Goal: Transaction & Acquisition: Purchase product/service

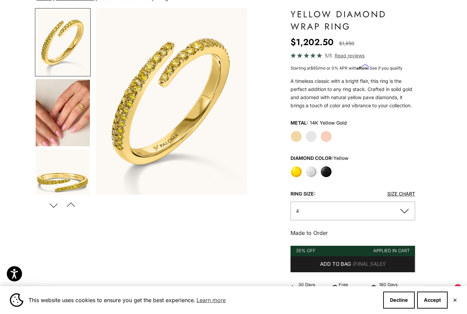
scroll to position [57, 0]
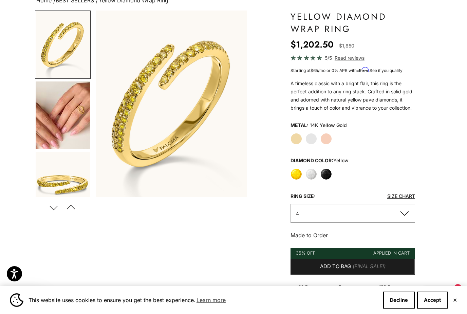
click at [381, 215] on button "4" at bounding box center [352, 213] width 124 height 19
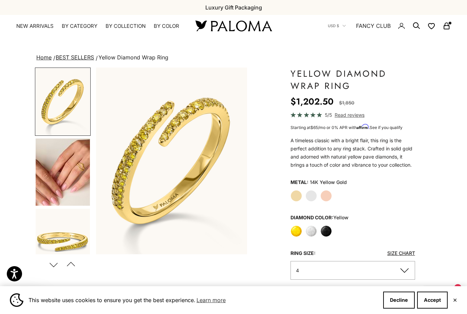
click at [446, 24] on icon "Secondary navigation" at bounding box center [446, 26] width 8 height 8
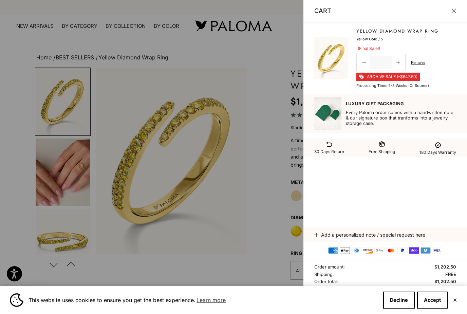
click at [456, 8] on button "Close" at bounding box center [453, 10] width 5 height 5
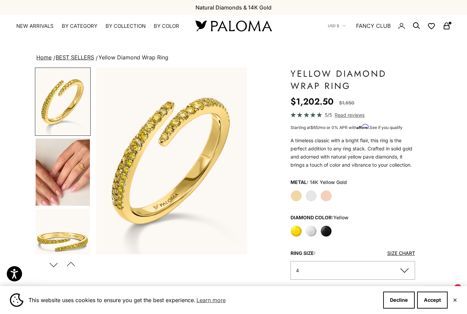
click at [42, 23] on link "NEW ARRIVALS" at bounding box center [34, 26] width 37 height 7
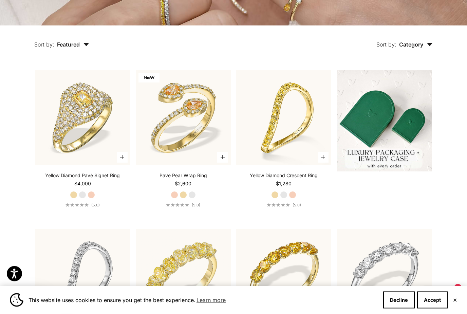
scroll to position [168, 0]
click at [429, 48] on span "Category" at bounding box center [416, 44] width 34 height 7
click at [89, 54] on button "Sort by: Featured" at bounding box center [62, 39] width 86 height 28
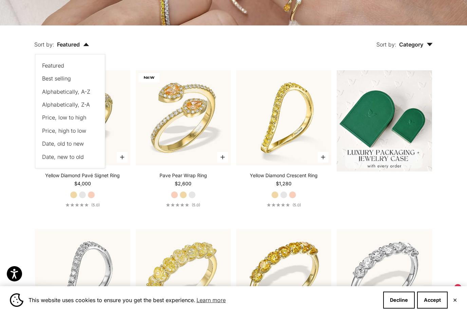
click at [82, 122] on button "Price, low to high" at bounding box center [66, 117] width 49 height 9
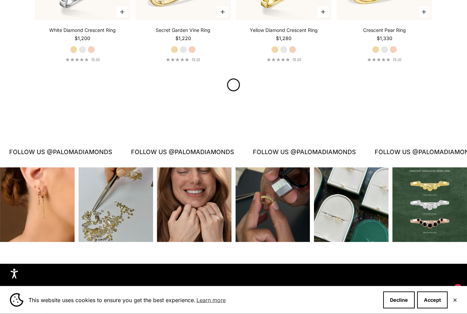
scroll to position [797, 0]
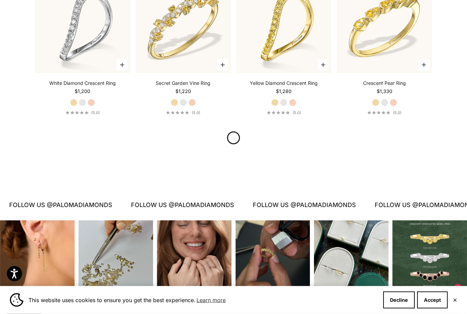
scroll to position [744, 0]
click at [232, 145] on link at bounding box center [233, 138] width 14 height 14
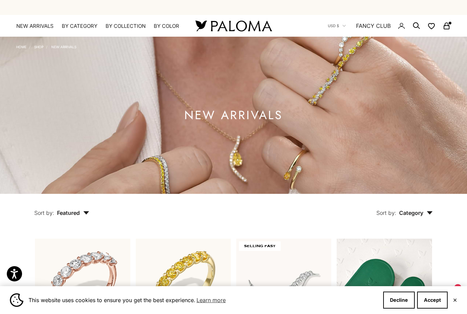
click at [154, 30] on summary "By Color" at bounding box center [166, 26] width 25 height 7
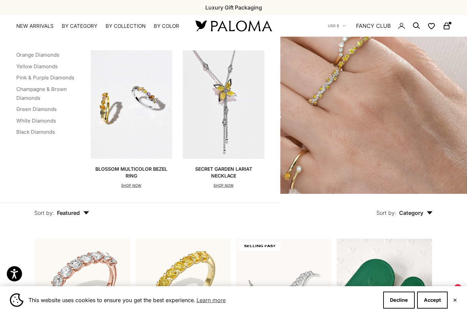
click at [68, 80] on link "Pink & Purple Diamonds" at bounding box center [45, 77] width 58 height 6
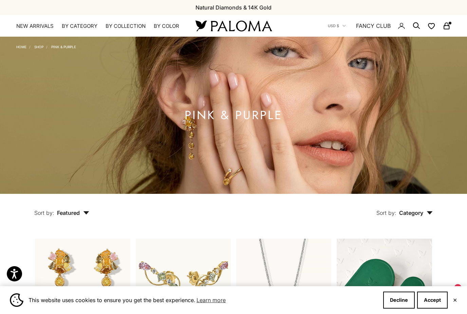
click at [154, 30] on summary "By Color" at bounding box center [166, 26] width 25 height 7
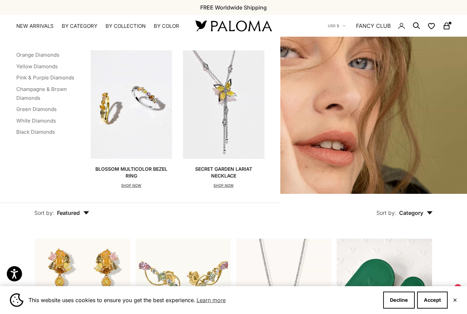
click at [51, 110] on link "Green Diamonds" at bounding box center [36, 109] width 40 height 6
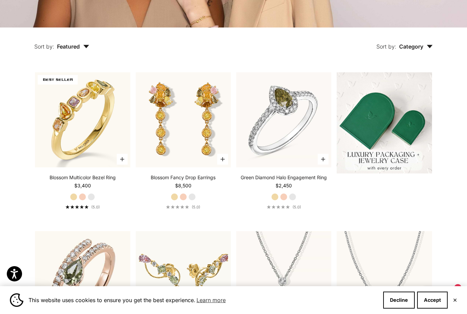
scroll to position [165, 0]
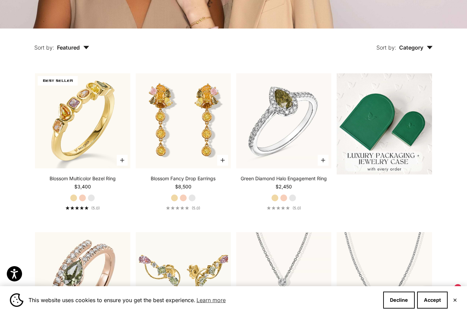
click at [103, 144] on img at bounding box center [82, 121] width 104 height 104
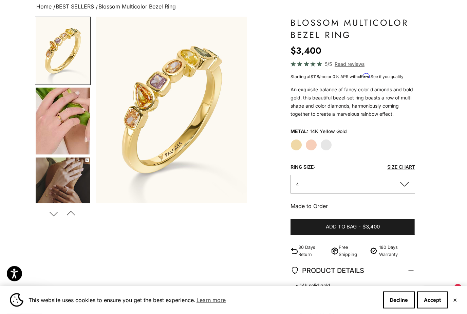
scroll to position [35, 0]
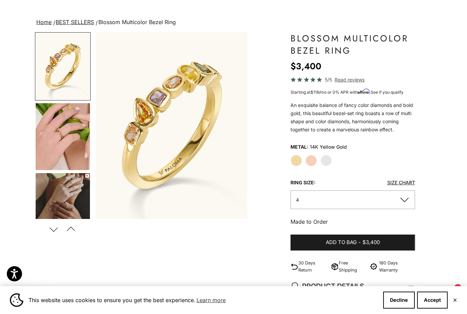
click at [364, 199] on button "4" at bounding box center [352, 199] width 124 height 19
click at [385, 196] on button "4" at bounding box center [352, 199] width 124 height 19
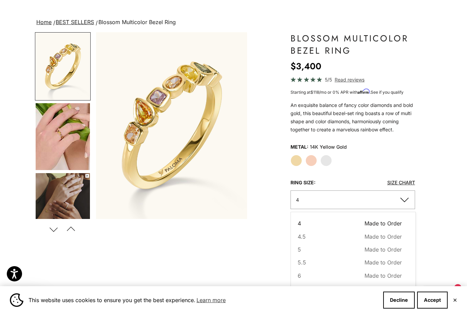
click at [345, 239] on button "4.5 Made to Order Sold out" at bounding box center [349, 236] width 104 height 9
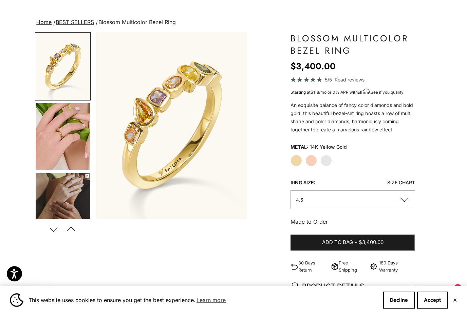
click at [383, 203] on button "4.5" at bounding box center [352, 199] width 124 height 19
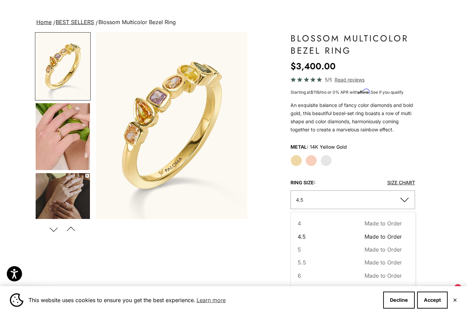
click at [344, 252] on button "5 Made to Order Sold out" at bounding box center [349, 249] width 104 height 9
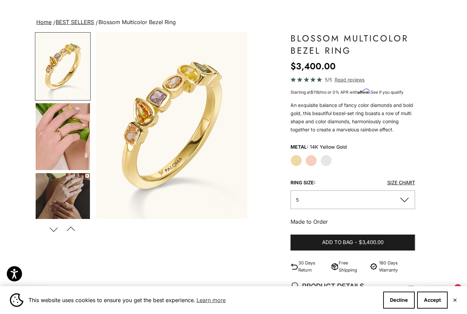
click at [309, 163] on label "Rose Gold" at bounding box center [311, 161] width 12 height 12
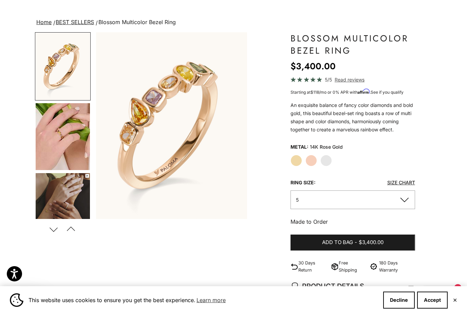
click at [327, 159] on label "White Gold" at bounding box center [326, 161] width 12 height 12
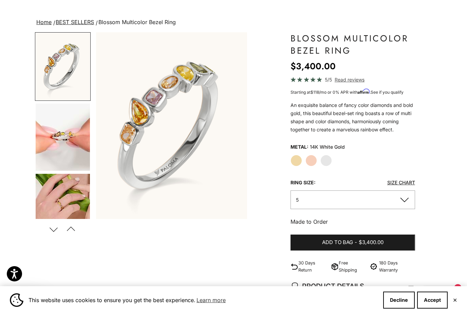
click at [291, 161] on label "Yellow Gold" at bounding box center [296, 161] width 12 height 12
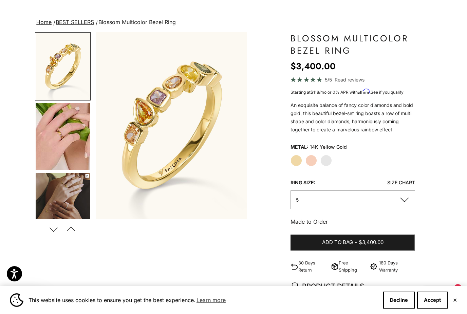
click at [355, 203] on button "5" at bounding box center [352, 199] width 124 height 19
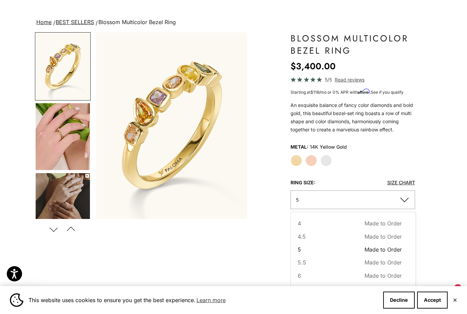
click at [332, 259] on button "5.5 Made to Order Sold out" at bounding box center [349, 262] width 104 height 9
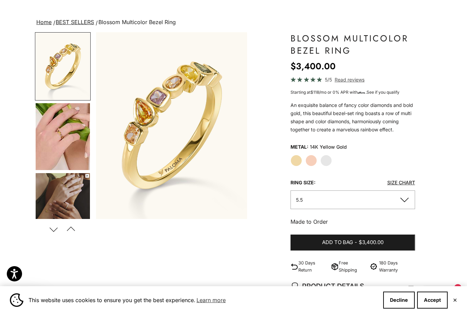
click at [360, 242] on span "$3,400.00" at bounding box center [370, 242] width 25 height 8
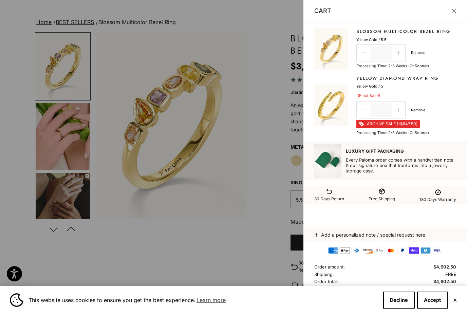
click at [37, 32] on div at bounding box center [233, 157] width 467 height 314
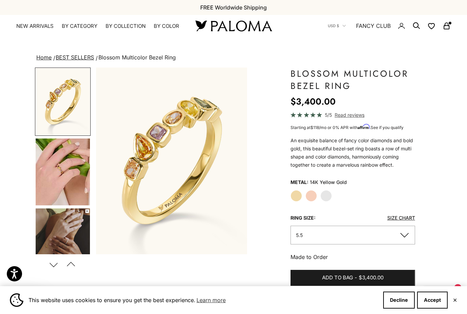
click at [154, 30] on summary "By Color" at bounding box center [166, 26] width 25 height 7
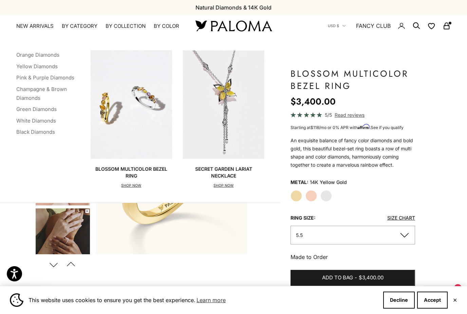
click at [55, 91] on link "Champagne & Brown Diamonds" at bounding box center [41, 93] width 51 height 15
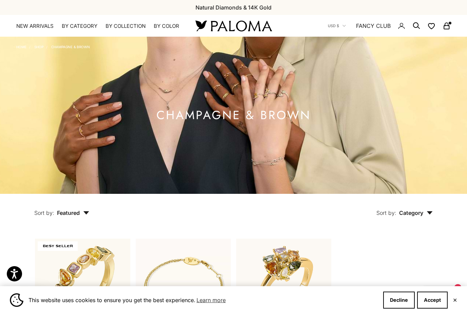
click at [154, 30] on summary "By Color" at bounding box center [166, 26] width 25 height 7
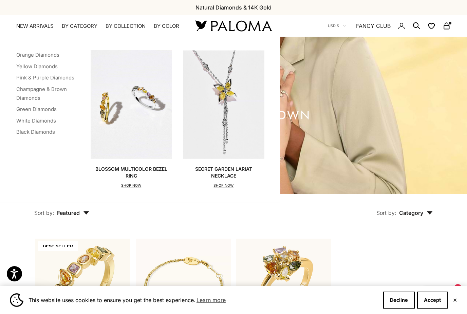
click at [51, 109] on link "Green Diamonds" at bounding box center [36, 109] width 40 height 6
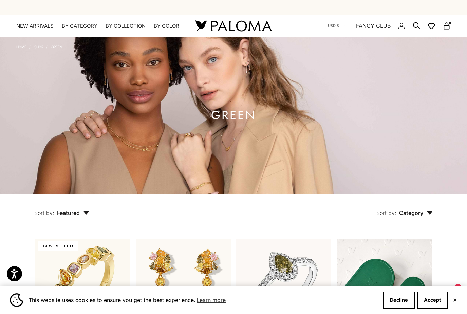
click at [154, 30] on summary "By Color" at bounding box center [166, 26] width 25 height 7
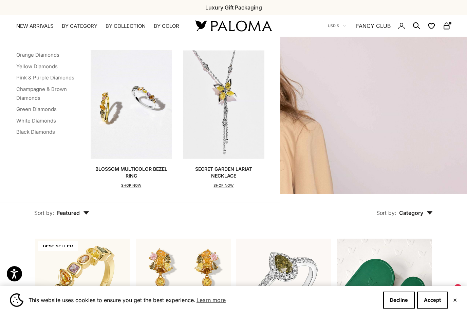
click at [66, 76] on link "Pink & Purple Diamonds" at bounding box center [45, 77] width 58 height 6
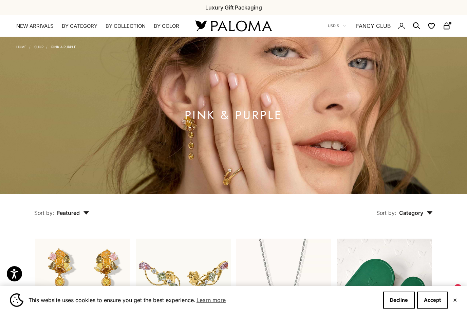
click at [154, 30] on summary "By Color" at bounding box center [166, 26] width 25 height 7
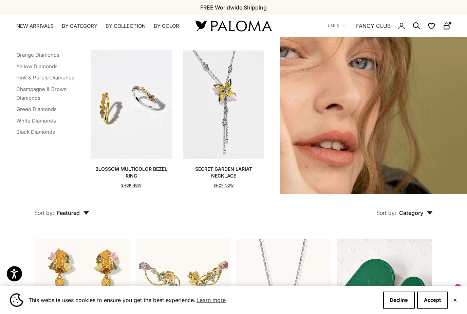
click at [55, 65] on link "Yellow Diamonds" at bounding box center [36, 66] width 41 height 6
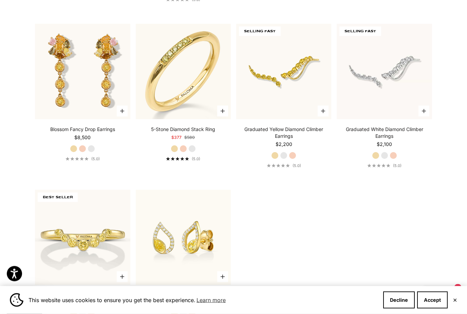
scroll to position [1996, 0]
click at [215, 88] on video "#YellowGold\a#RoseGold\a#WhiteGold" at bounding box center [183, 71] width 104 height 104
click at [196, 99] on video "#YellowGold\a#RoseGold\a#WhiteGold" at bounding box center [183, 71] width 104 height 104
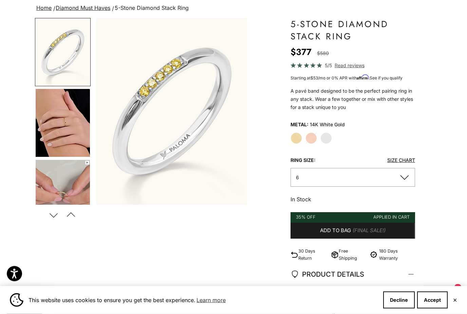
scroll to position [50, 0]
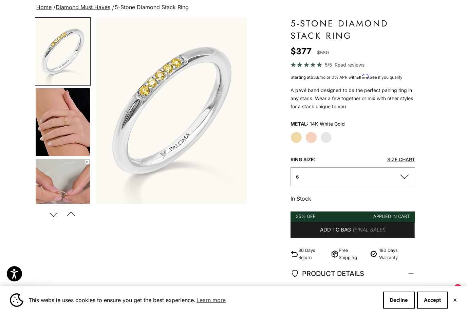
click at [377, 180] on button "6" at bounding box center [352, 176] width 124 height 19
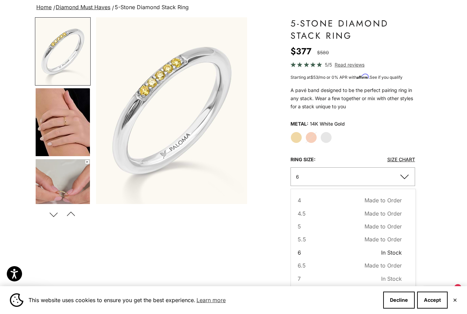
click at [338, 229] on button "5 Made to Order Sold out" at bounding box center [349, 226] width 104 height 9
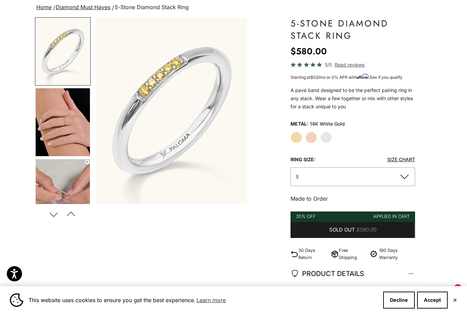
click at [394, 178] on button "5" at bounding box center [352, 176] width 124 height 19
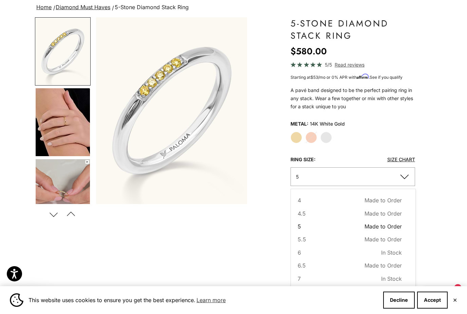
click at [339, 228] on button "5 Made to Order Sold out" at bounding box center [349, 226] width 104 height 9
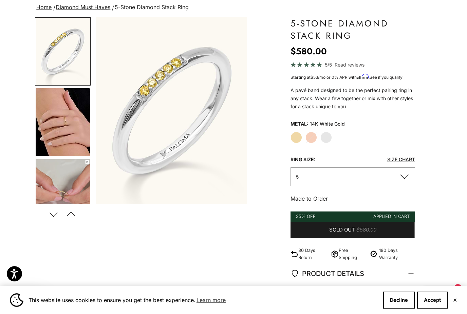
click at [368, 181] on button "5" at bounding box center [352, 176] width 124 height 19
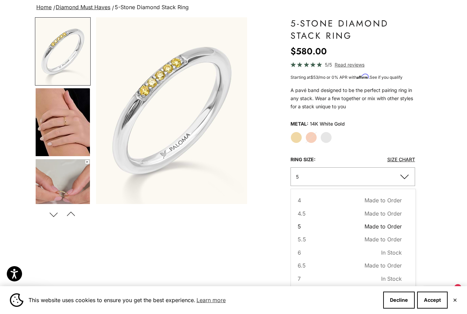
click at [339, 251] on button "6 In Stock Sold out" at bounding box center [349, 252] width 104 height 9
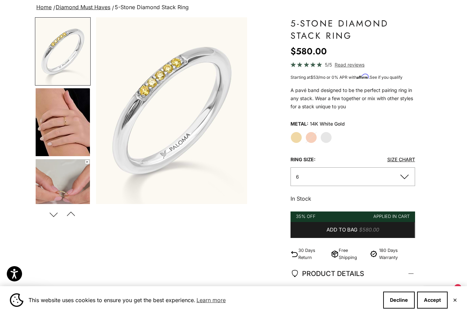
click at [407, 170] on button "6" at bounding box center [352, 176] width 124 height 19
click at [327, 136] on label "White Gold" at bounding box center [326, 138] width 12 height 12
click at [325, 139] on label "White Gold" at bounding box center [326, 138] width 12 height 12
click at [326, 138] on label "White Gold" at bounding box center [326, 138] width 12 height 12
click at [290, 140] on div "Zoom picture Save Next Previous Go to item 1" at bounding box center [233, 228] width 397 height 422
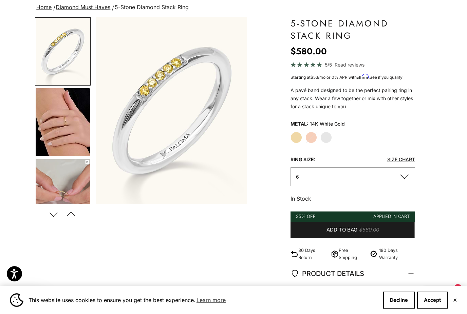
click at [342, 147] on variant-picker "Metal: 14K White Gold Yellow Gold Rose Gold White Gold Ring Size: Size Chart 6 …" at bounding box center [352, 152] width 124 height 67
click at [295, 137] on label "Yellow Gold" at bounding box center [296, 138] width 12 height 12
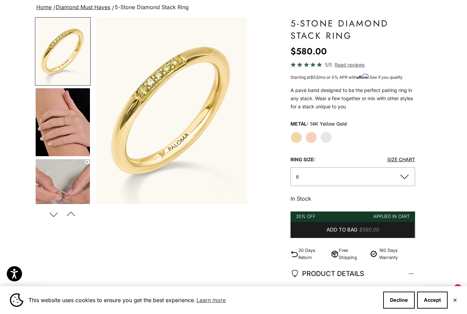
click at [380, 177] on button "6" at bounding box center [352, 176] width 124 height 19
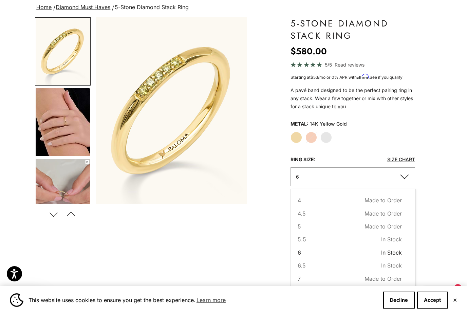
click at [344, 239] on button "5.5 In Stock Sold out" at bounding box center [349, 239] width 104 height 9
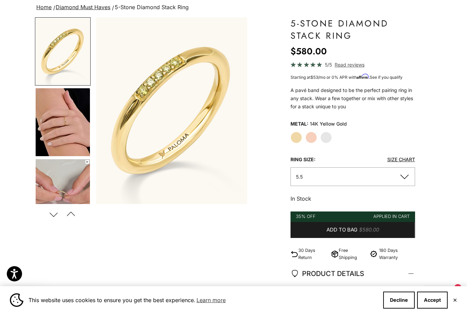
click at [297, 133] on label "Yellow Gold" at bounding box center [296, 138] width 12 height 12
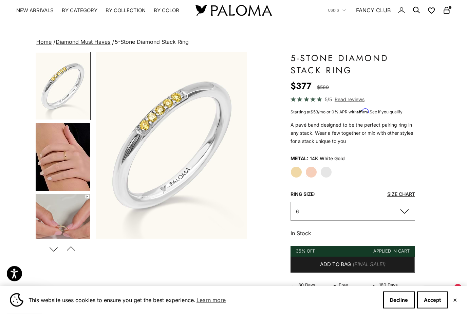
scroll to position [17, 0]
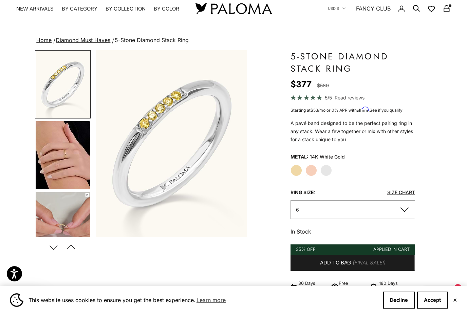
click at [369, 210] on button "6" at bounding box center [352, 209] width 124 height 19
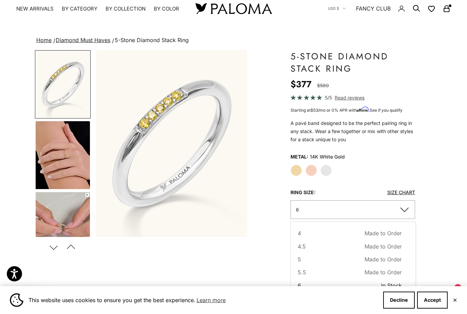
click at [316, 271] on button "5.5 Made to Order Sold out" at bounding box center [349, 272] width 104 height 9
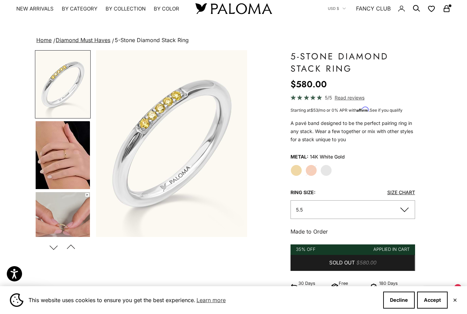
click at [298, 171] on label "Yellow Gold" at bounding box center [296, 170] width 12 height 12
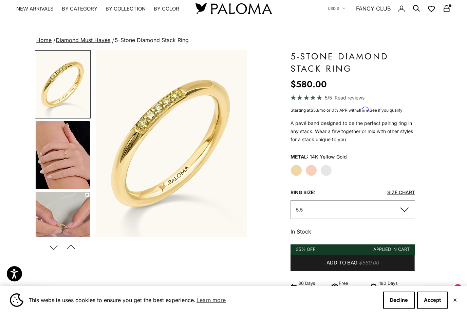
click at [355, 210] on button "5.5" at bounding box center [352, 209] width 124 height 19
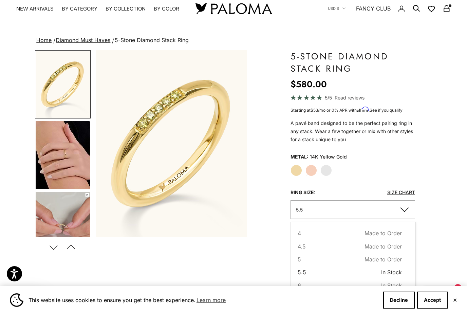
click at [350, 271] on button "5.5 In Stock Sold out" at bounding box center [349, 272] width 104 height 9
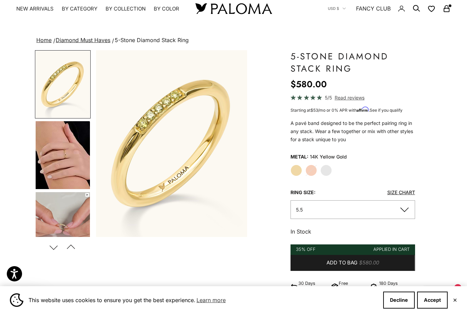
click at [348, 281] on p "Free Shipping" at bounding box center [351, 286] width 27 height 14
click at [328, 172] on label "White Gold" at bounding box center [326, 170] width 12 height 12
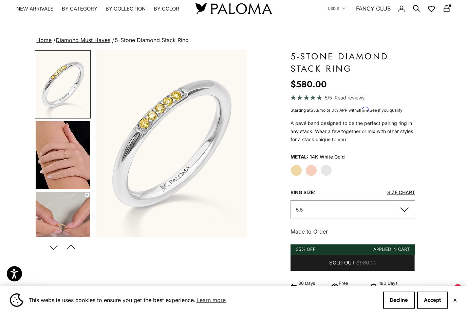
click at [348, 211] on button "5.5" at bounding box center [352, 209] width 124 height 19
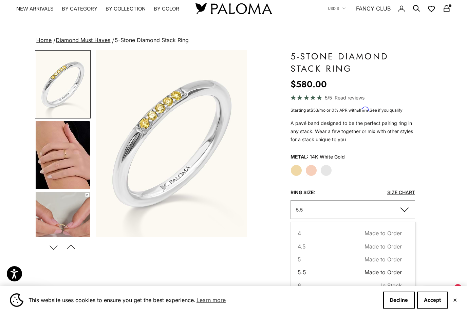
click at [341, 285] on button "6 In Stock Sold out" at bounding box center [349, 285] width 104 height 9
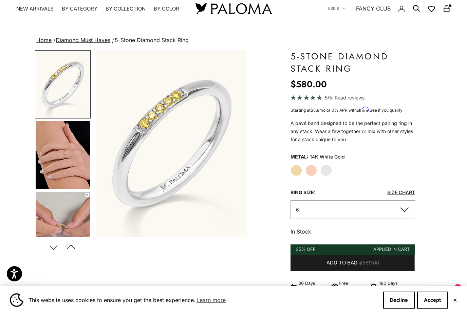
click at [385, 209] on button "6" at bounding box center [352, 209] width 124 height 19
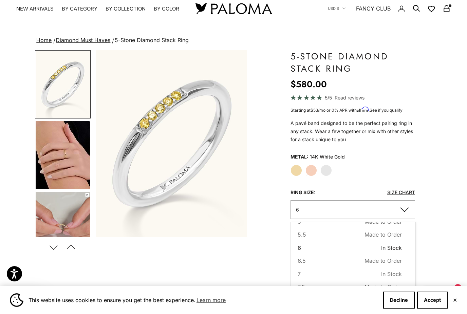
scroll to position [38, 0]
click at [344, 274] on button "7 In Stock Sold out" at bounding box center [349, 273] width 104 height 9
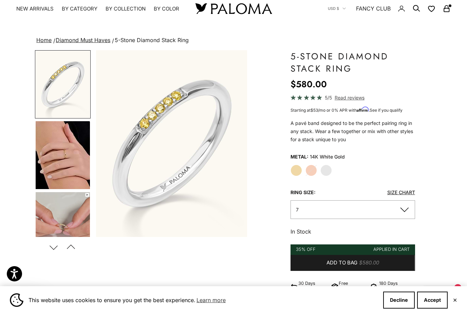
click at [297, 171] on label "Yellow Gold" at bounding box center [296, 170] width 12 height 12
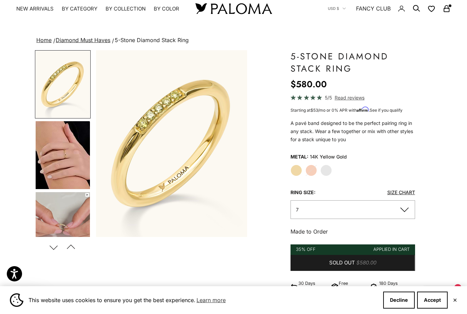
click at [355, 218] on button "7" at bounding box center [352, 209] width 124 height 19
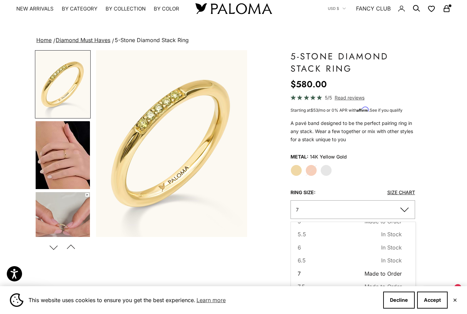
click at [349, 232] on button "5.5 In Stock Sold out" at bounding box center [349, 234] width 104 height 9
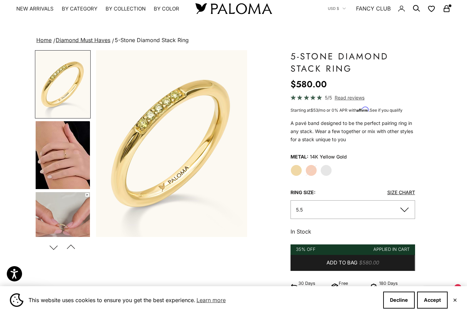
click at [357, 264] on button "Add to bag $580.00" at bounding box center [352, 263] width 124 height 16
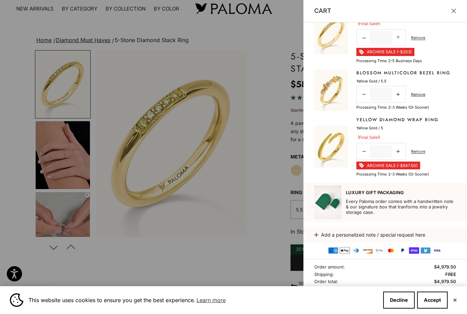
click at [455, 12] on button "Close" at bounding box center [453, 10] width 5 height 5
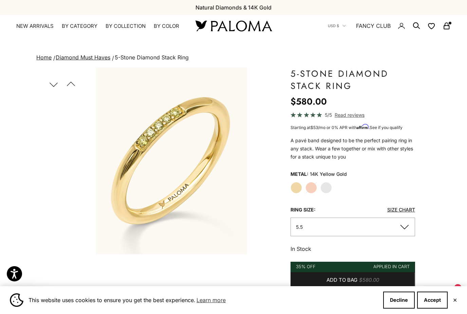
click at [45, 23] on link "NEW ARRIVALS" at bounding box center [34, 26] width 37 height 7
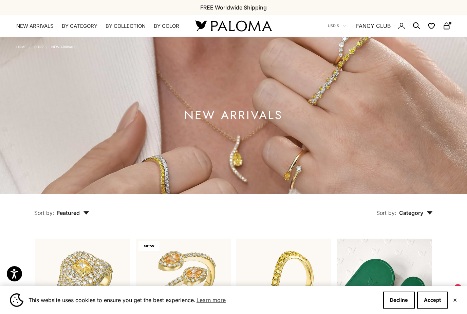
click at [136, 24] on summary "By Collection" at bounding box center [125, 26] width 40 height 7
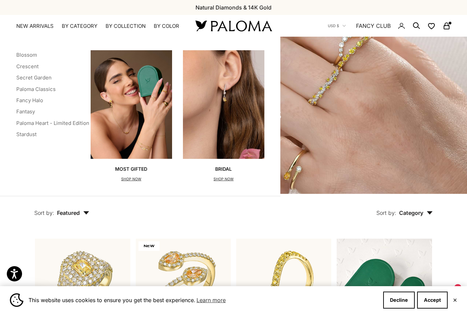
click at [30, 135] on link "Stardust" at bounding box center [26, 134] width 20 height 6
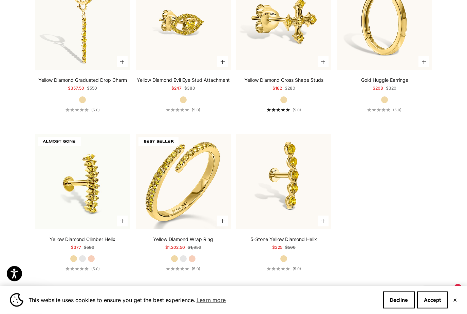
scroll to position [1694, 0]
